Goal: Information Seeking & Learning: Compare options

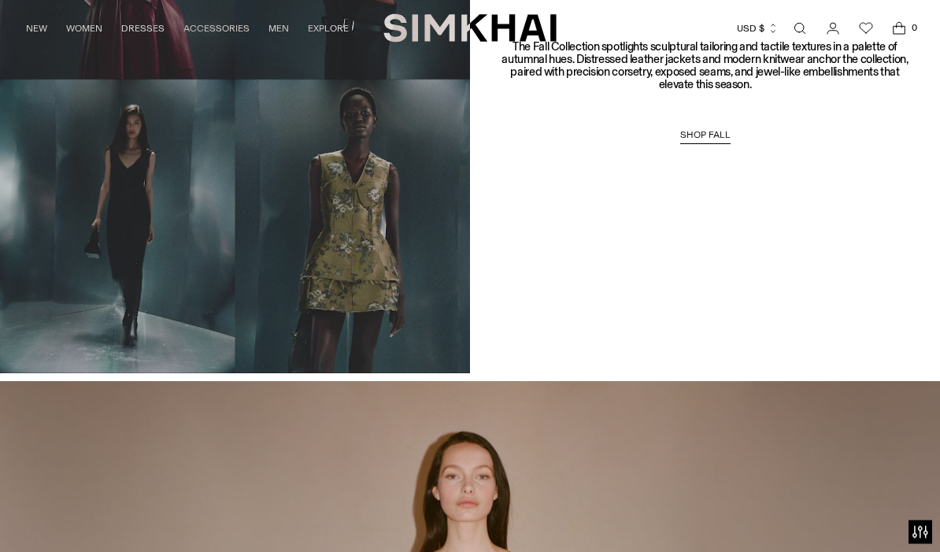
scroll to position [1166, 0]
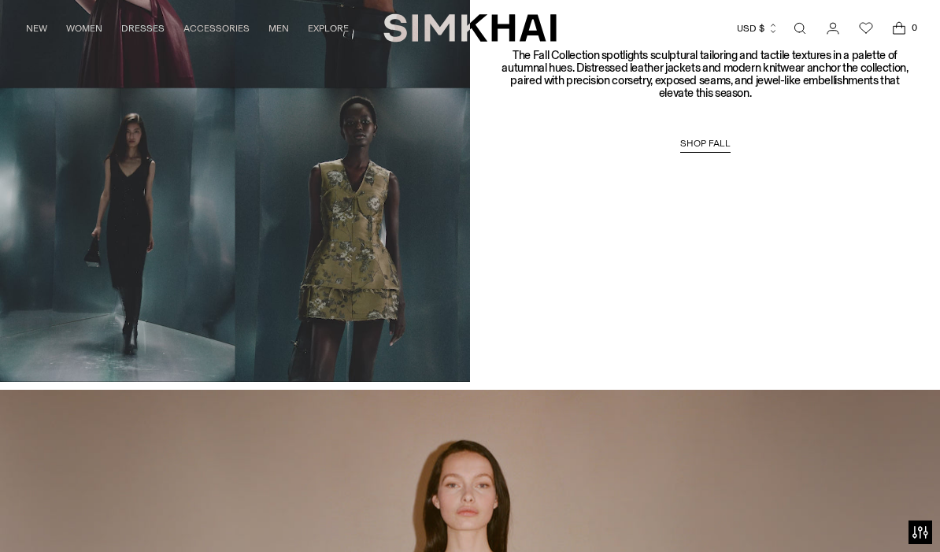
click at [718, 139] on span "SHOP FALL" at bounding box center [705, 143] width 50 height 11
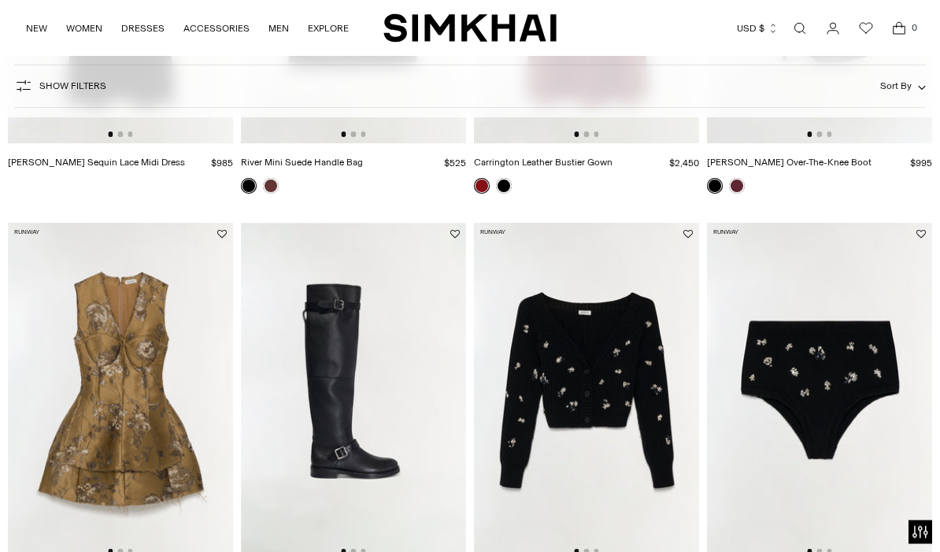
scroll to position [532, 0]
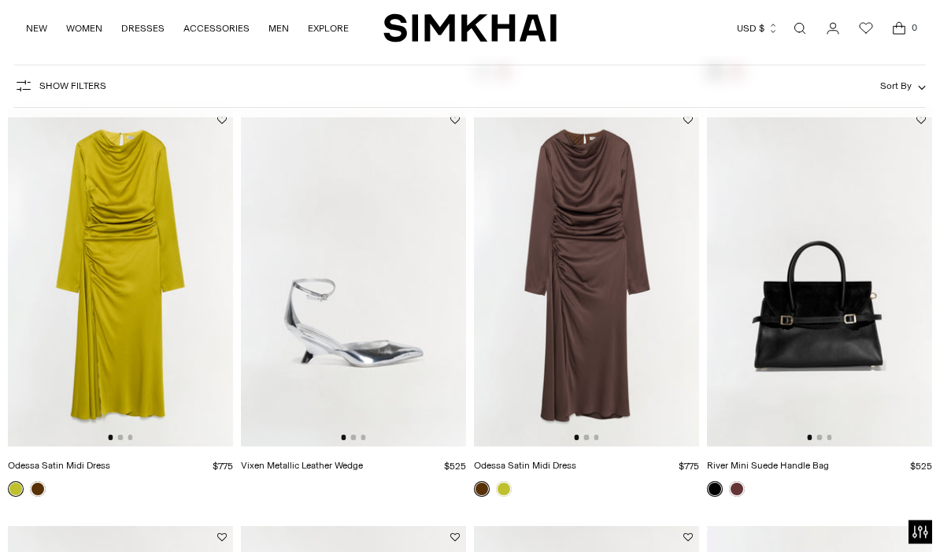
scroll to position [525, 0]
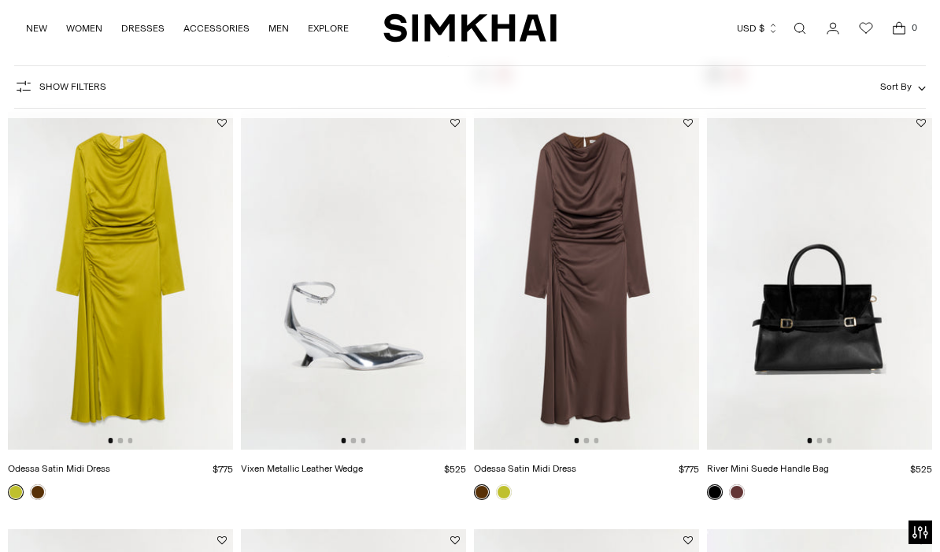
click at [40, 486] on link at bounding box center [38, 492] width 16 height 16
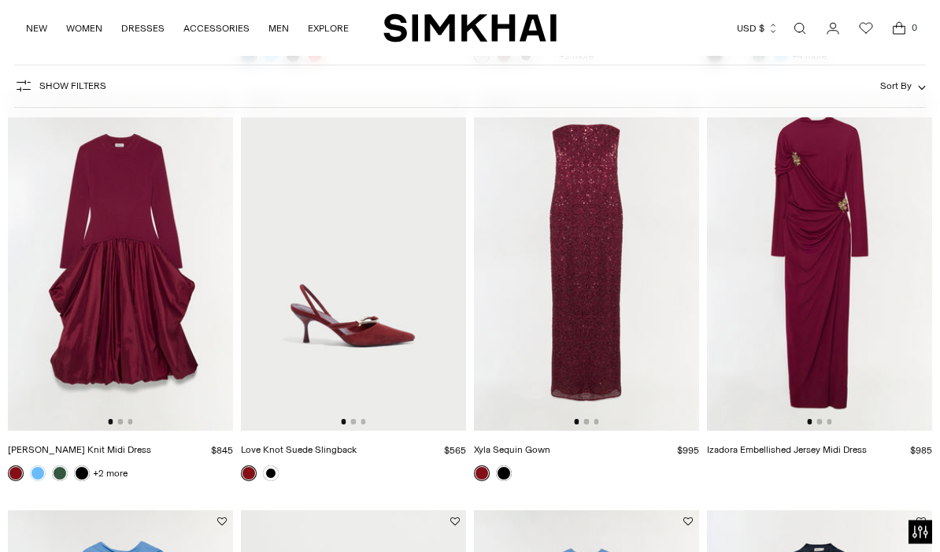
scroll to position [1378, 0]
click at [829, 325] on img at bounding box center [819, 262] width 225 height 338
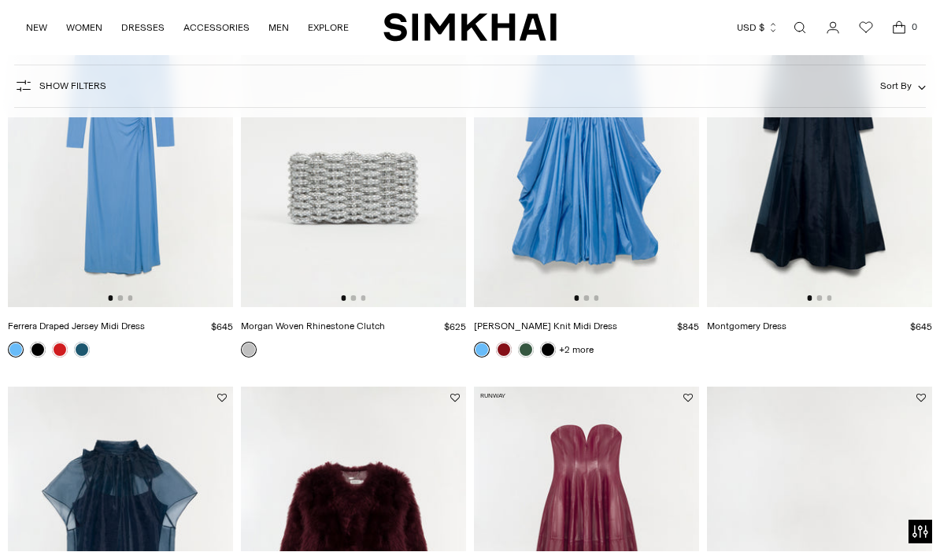
scroll to position [1919, 0]
click at [79, 356] on link at bounding box center [82, 350] width 16 height 16
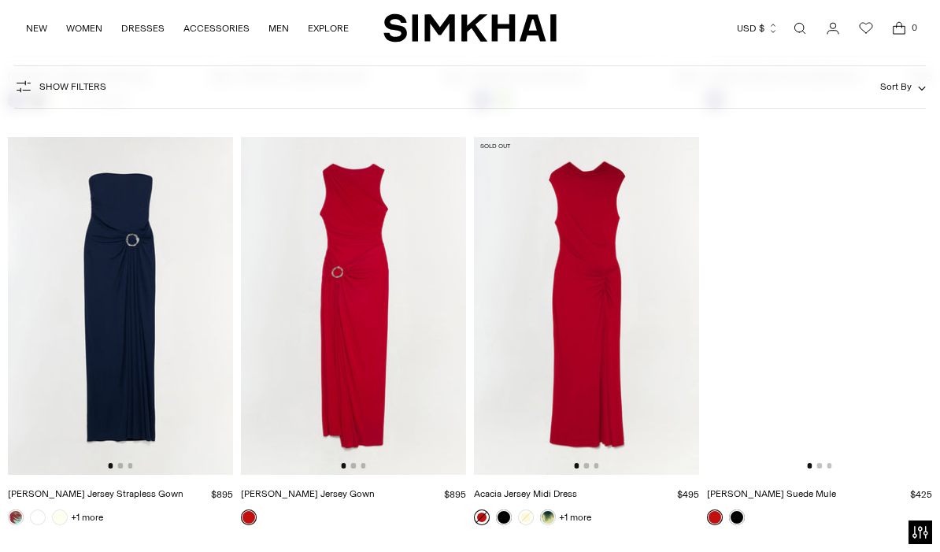
scroll to position [8021, 0]
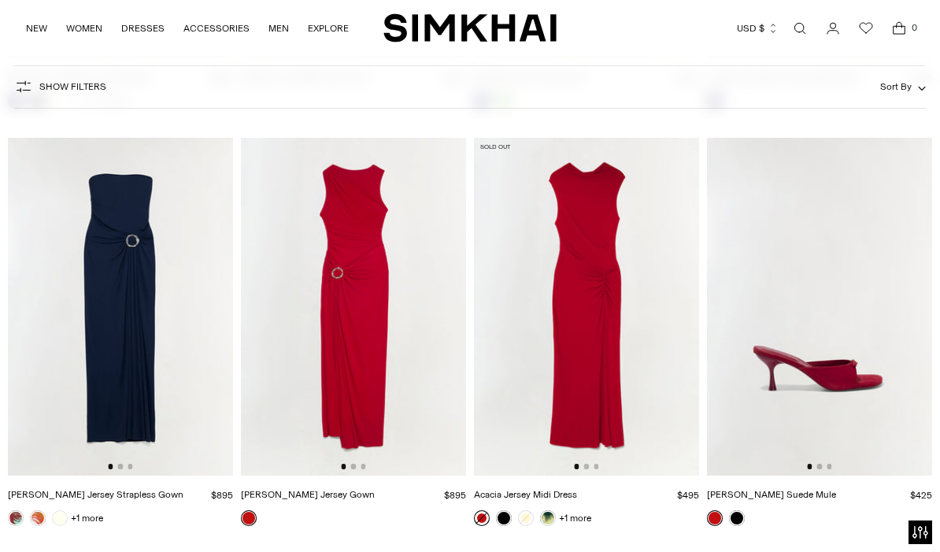
click at [602, 404] on img at bounding box center [586, 307] width 225 height 338
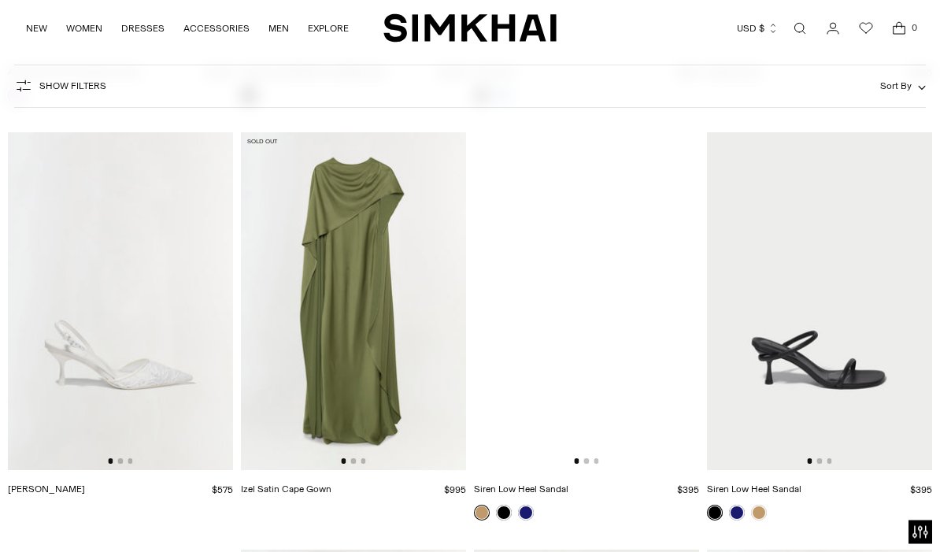
scroll to position [10529, 0]
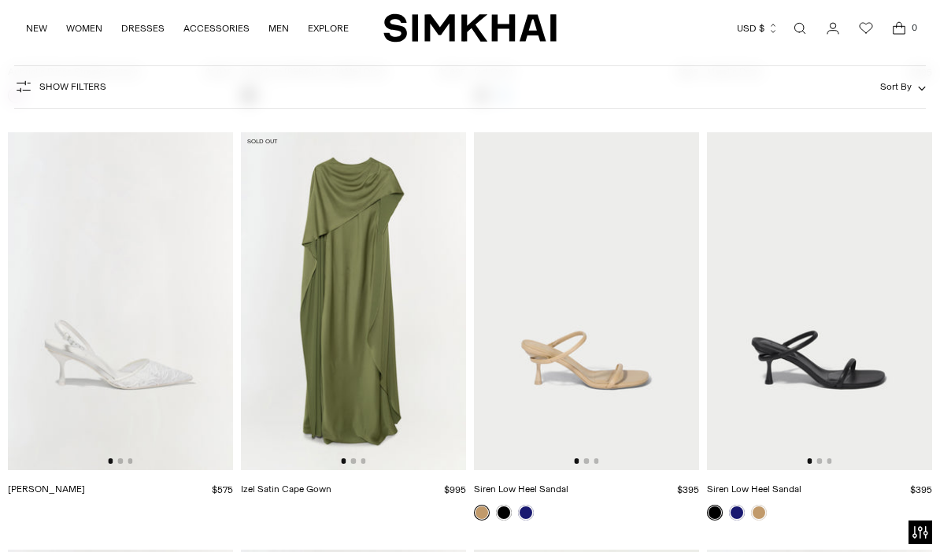
click at [321, 418] on img at bounding box center [353, 301] width 225 height 338
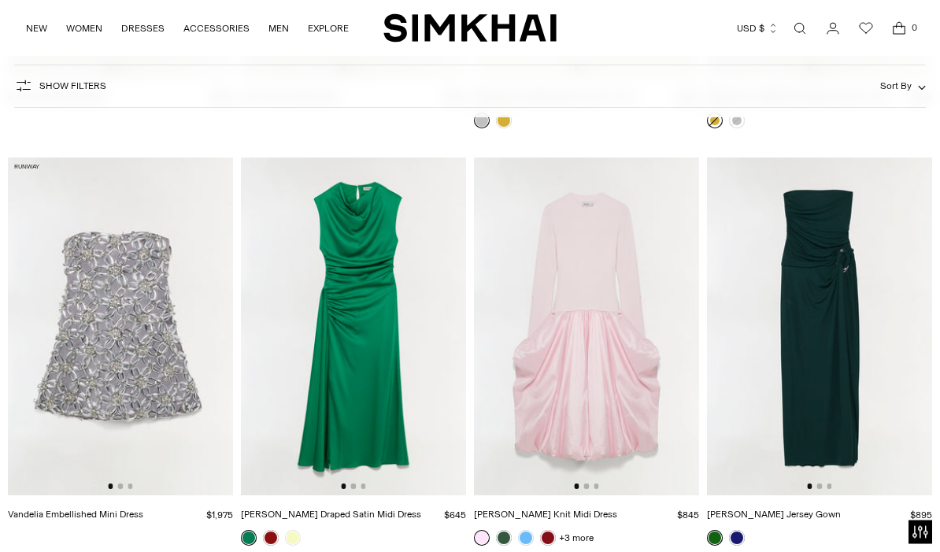
scroll to position [11337, 0]
click at [307, 434] on img at bounding box center [353, 326] width 225 height 338
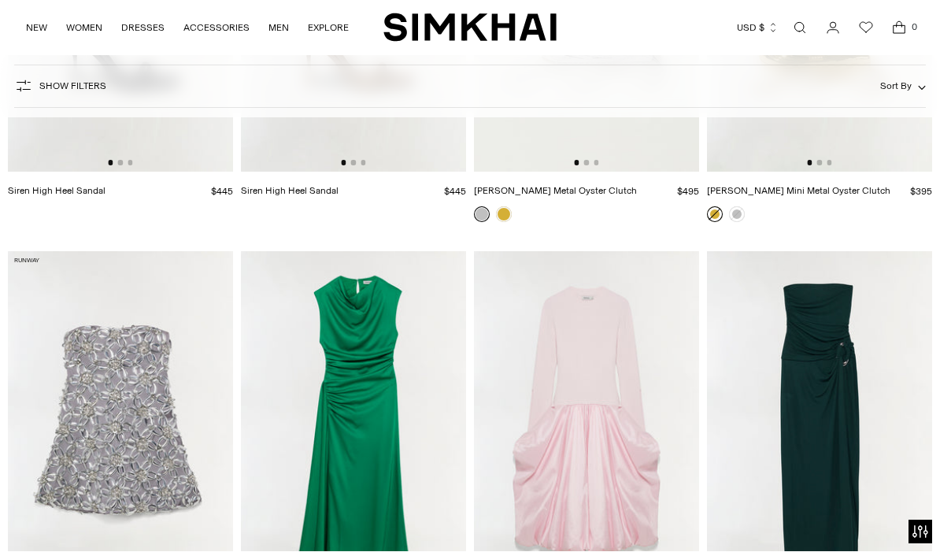
scroll to position [11244, 0]
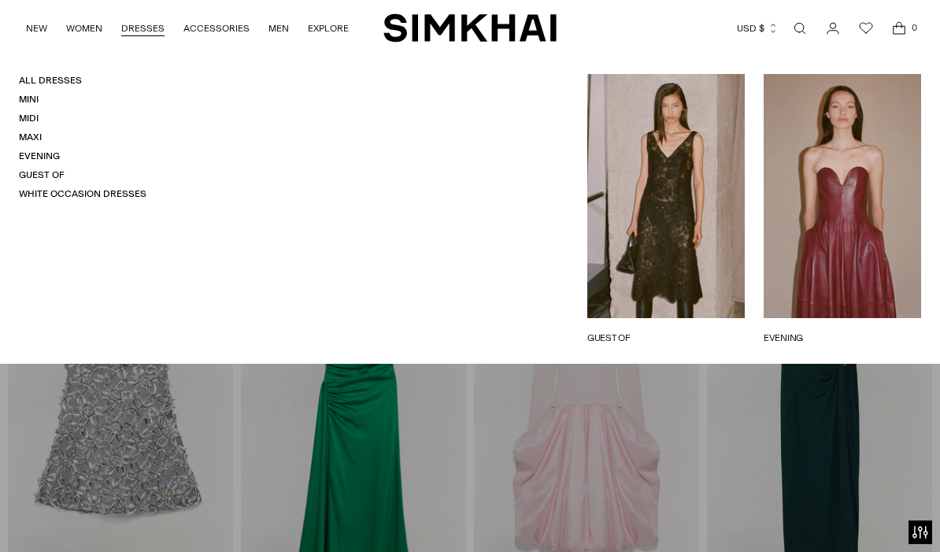
click at [35, 153] on link "Evening" at bounding box center [39, 155] width 41 height 11
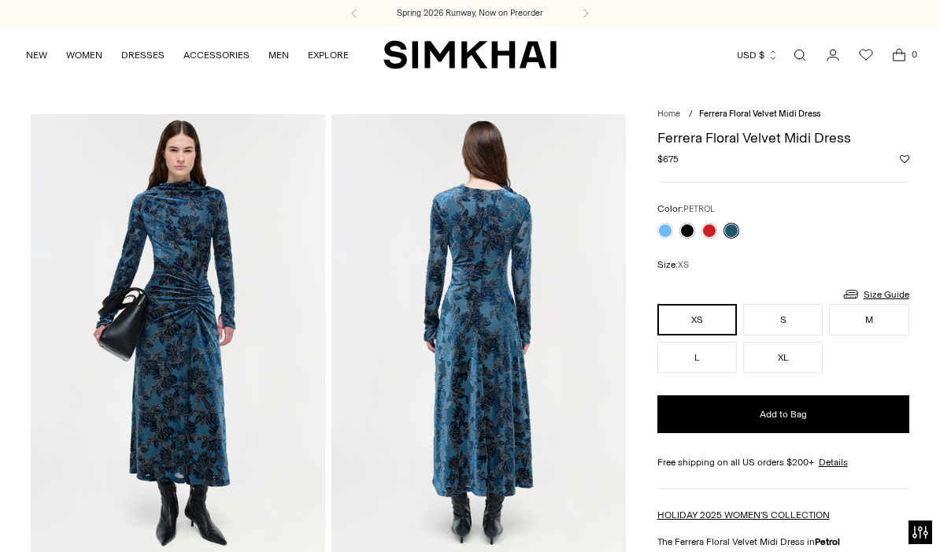
click at [687, 234] on link at bounding box center [687, 231] width 16 height 16
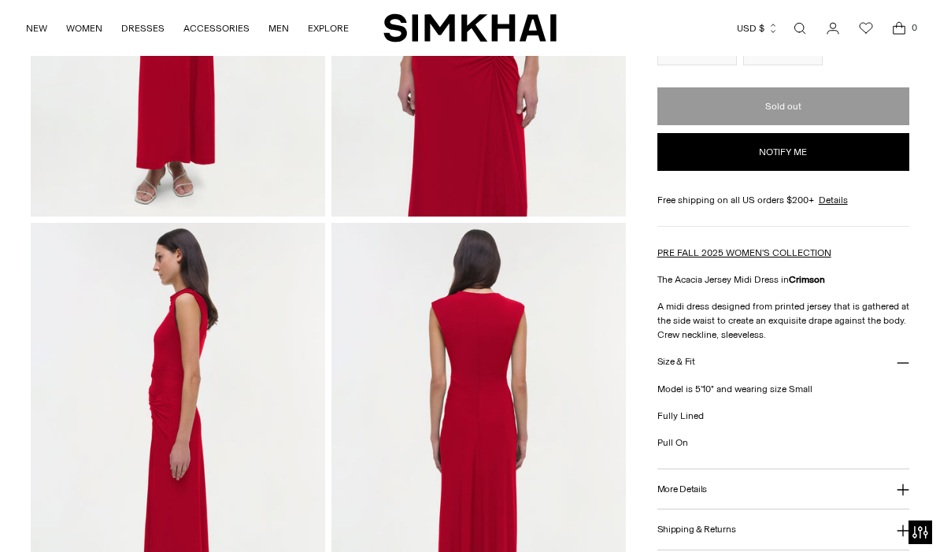
scroll to position [304, 0]
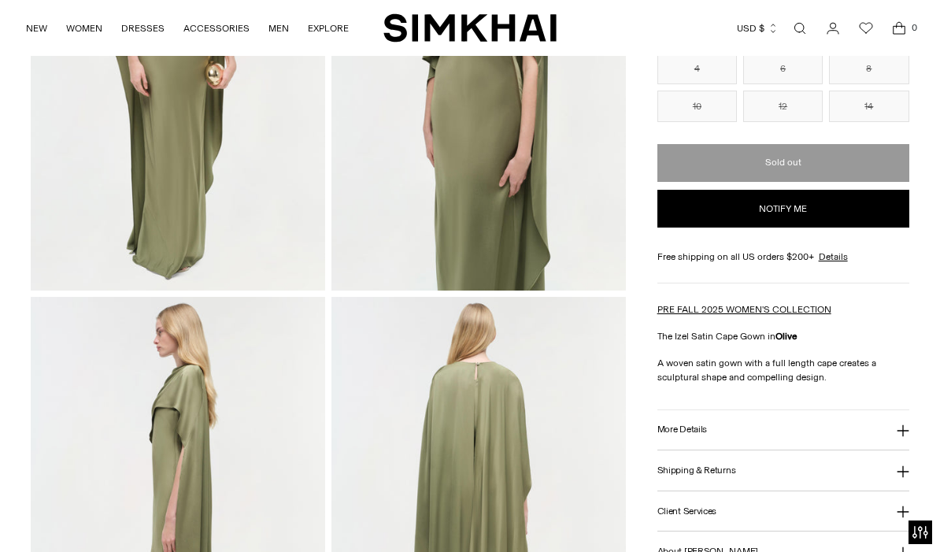
scroll to position [252, 0]
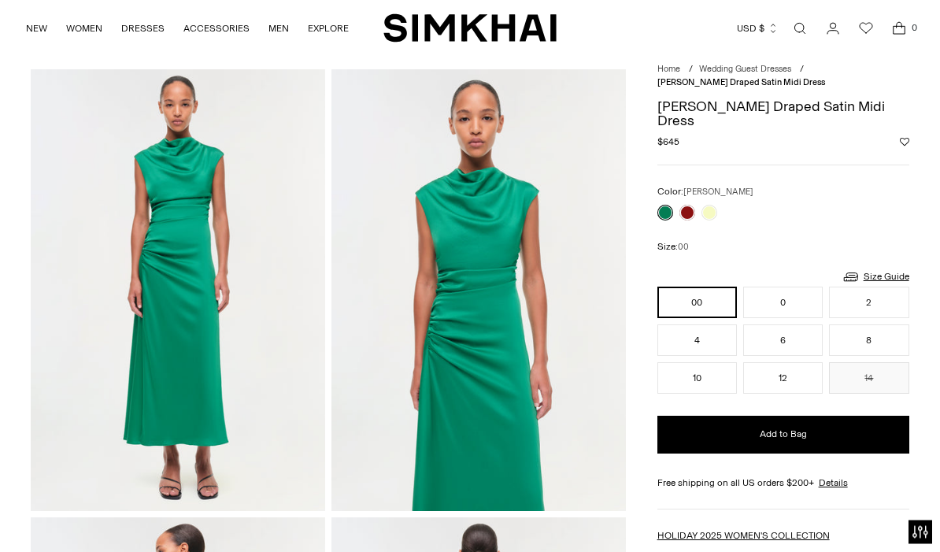
scroll to position [45, 0]
click at [683, 205] on link at bounding box center [687, 213] width 16 height 16
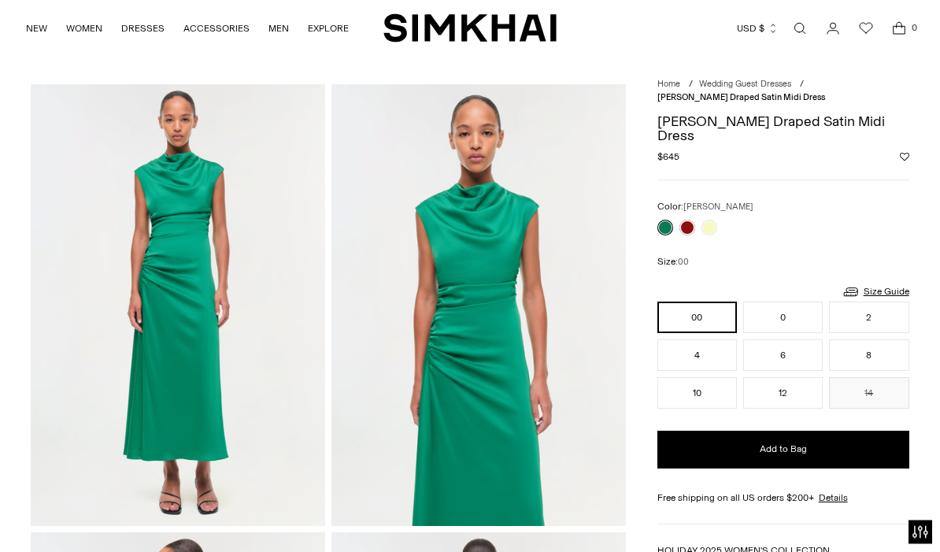
scroll to position [0, 0]
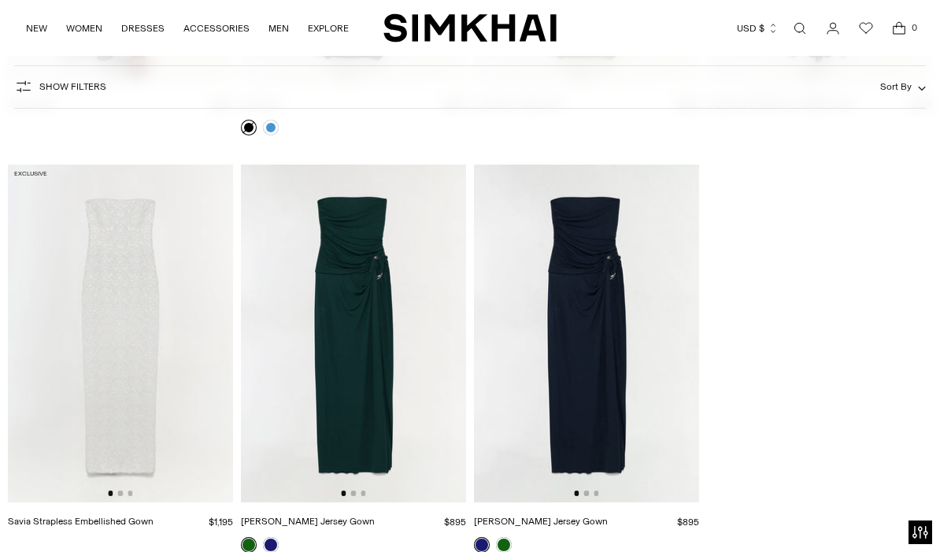
scroll to position [4205, 0]
